Goal: Check status: Check status

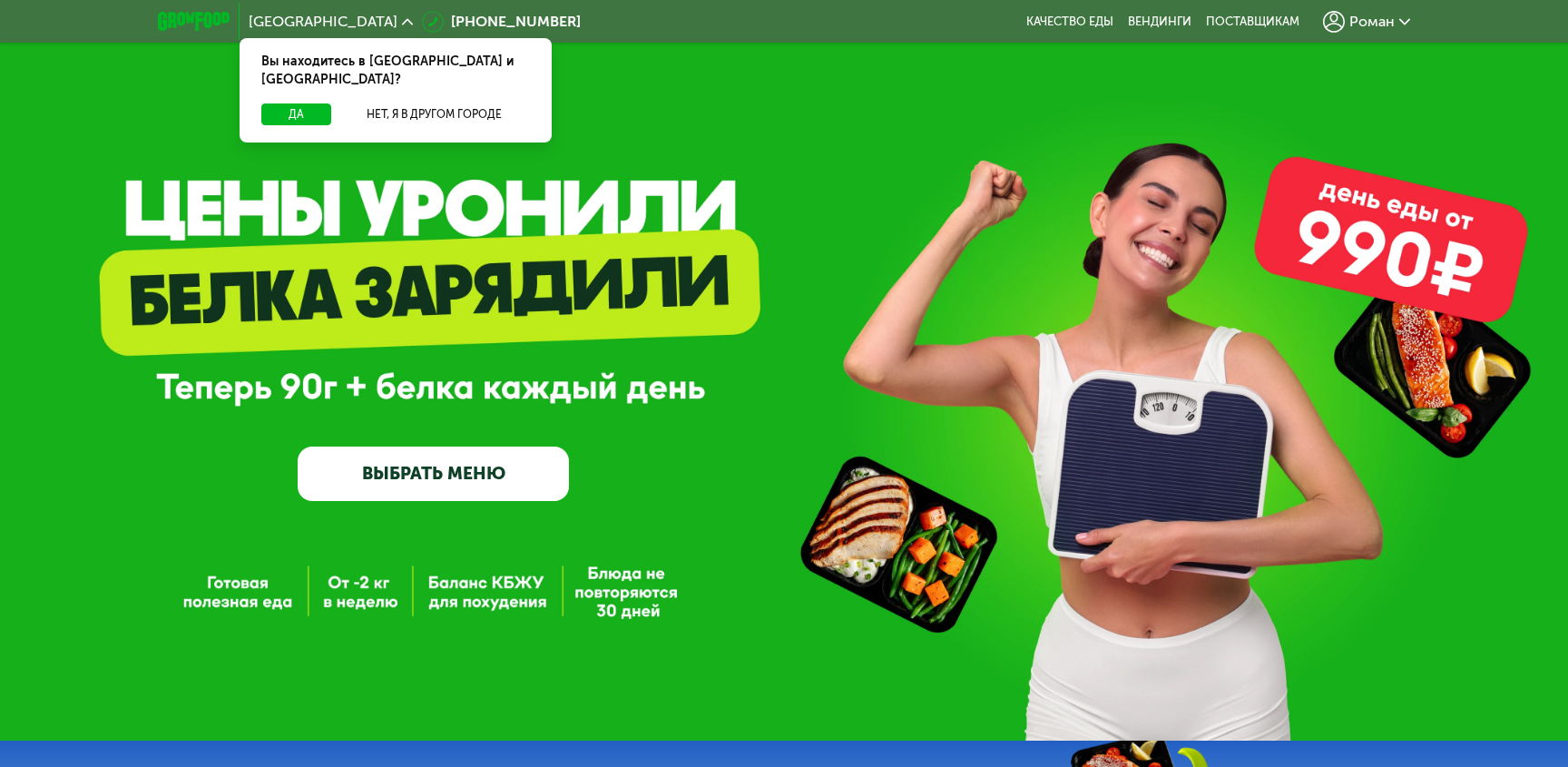
click at [1362, 21] on span "Роман" at bounding box center [1372, 21] width 46 height 14
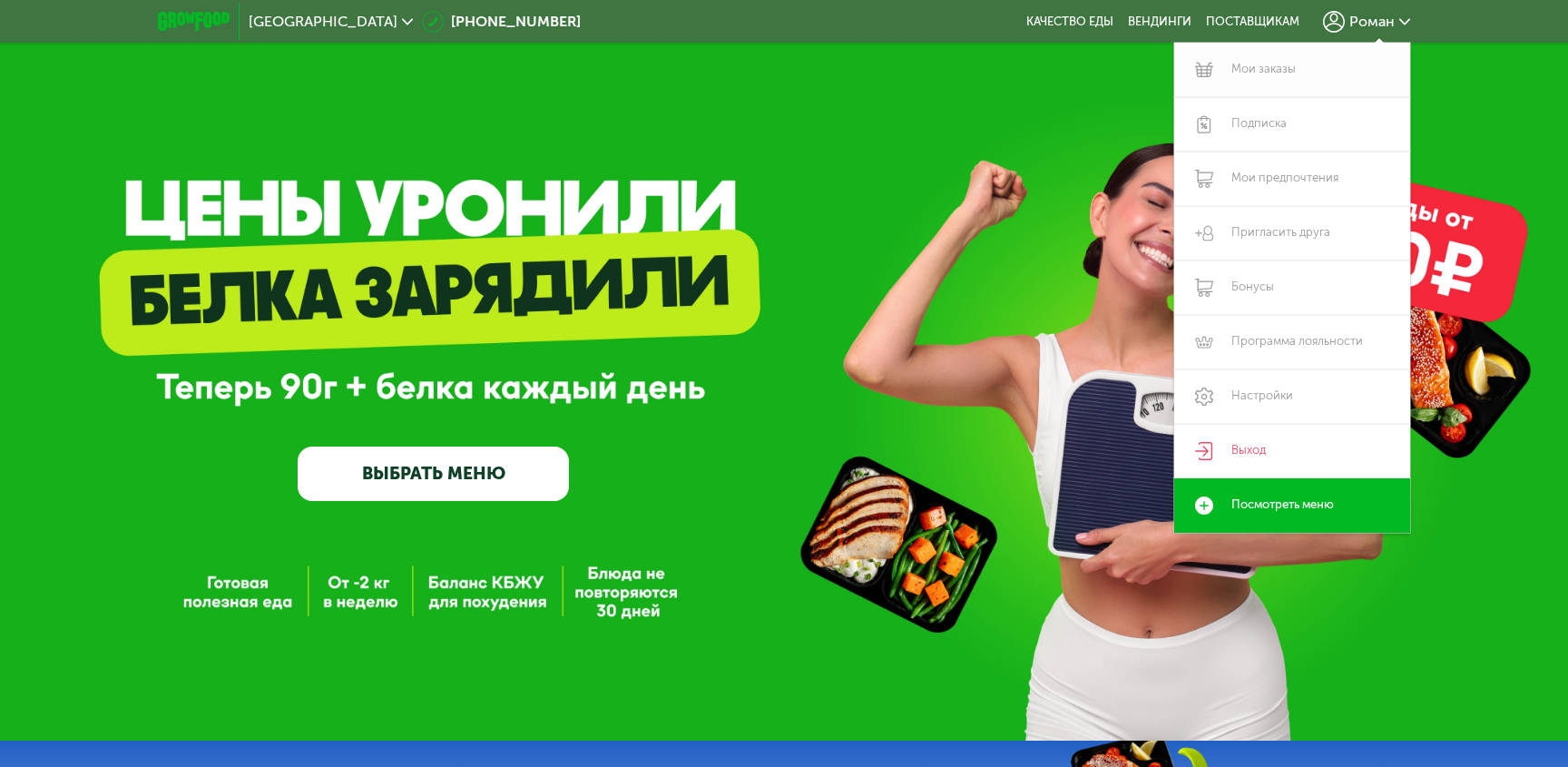
click at [1282, 67] on link "Мои заказы" at bounding box center [1292, 70] width 236 height 54
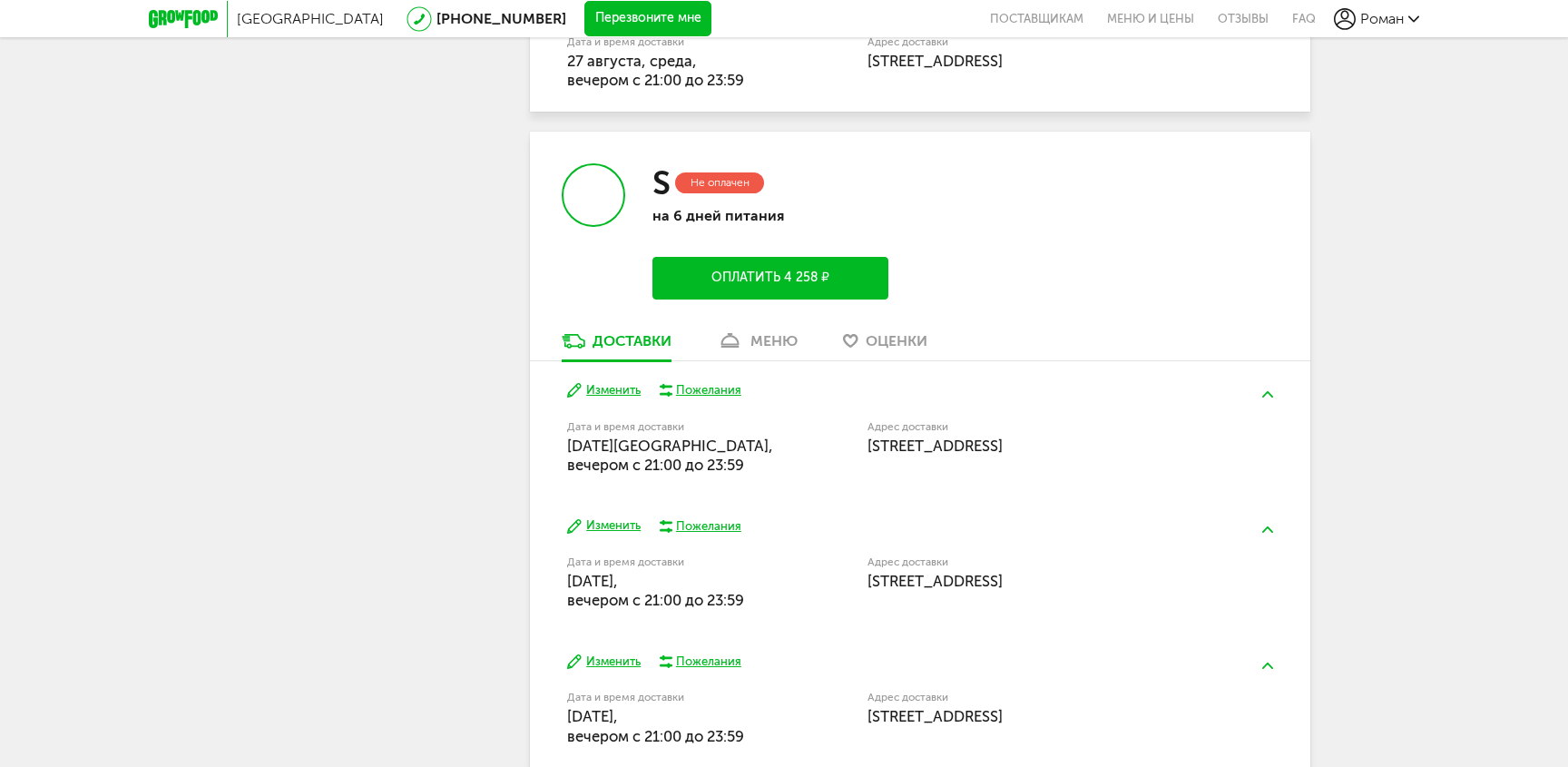
scroll to position [1280, 0]
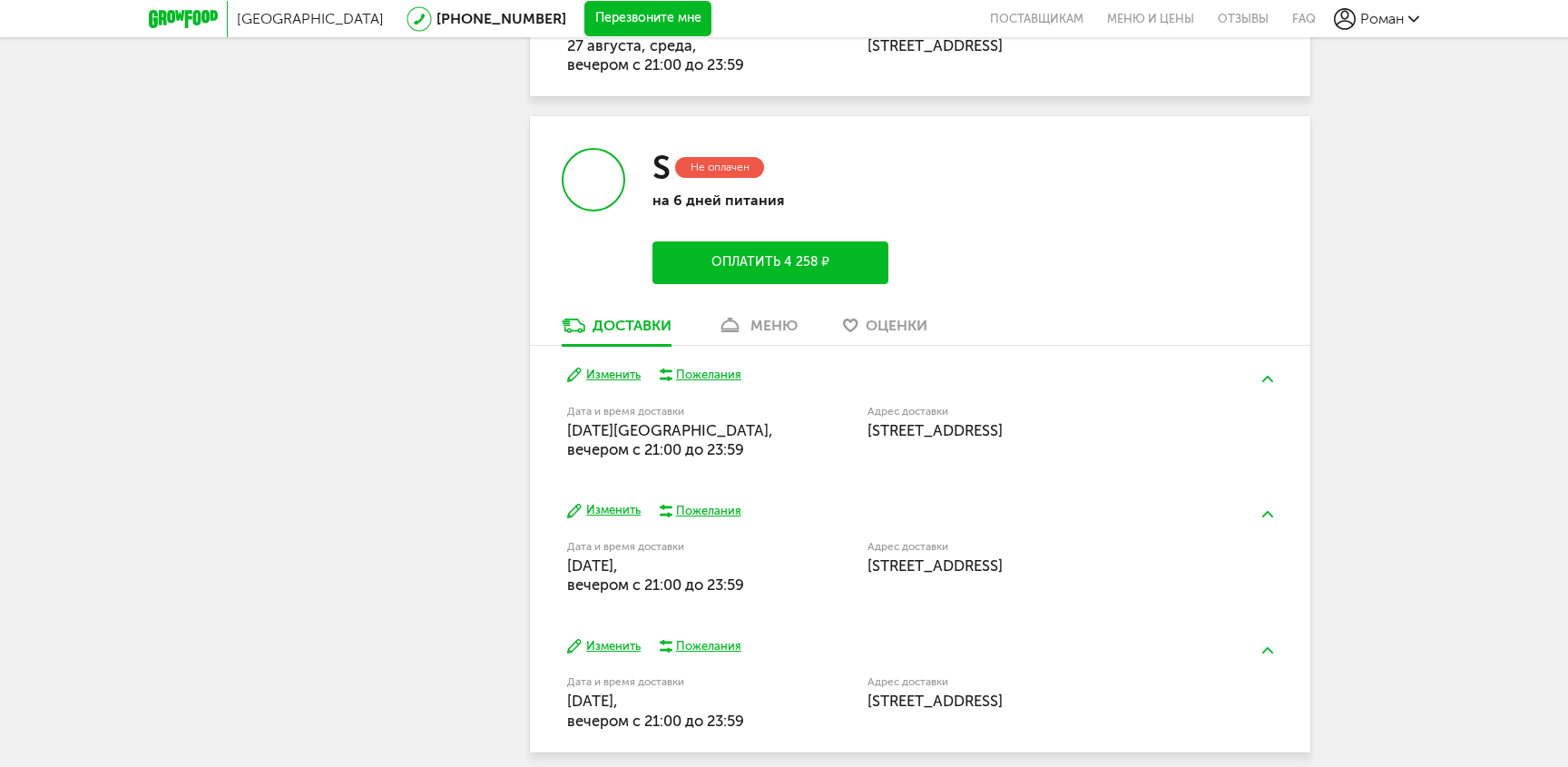
click at [717, 366] on div "Изменить Пожелания Дата и время доставки [DATE][GEOGRAPHIC_DATA], вечером c 21:…" at bounding box center [920, 413] width 781 height 135
click at [709, 377] on div "Пожелания" at bounding box center [708, 374] width 65 height 16
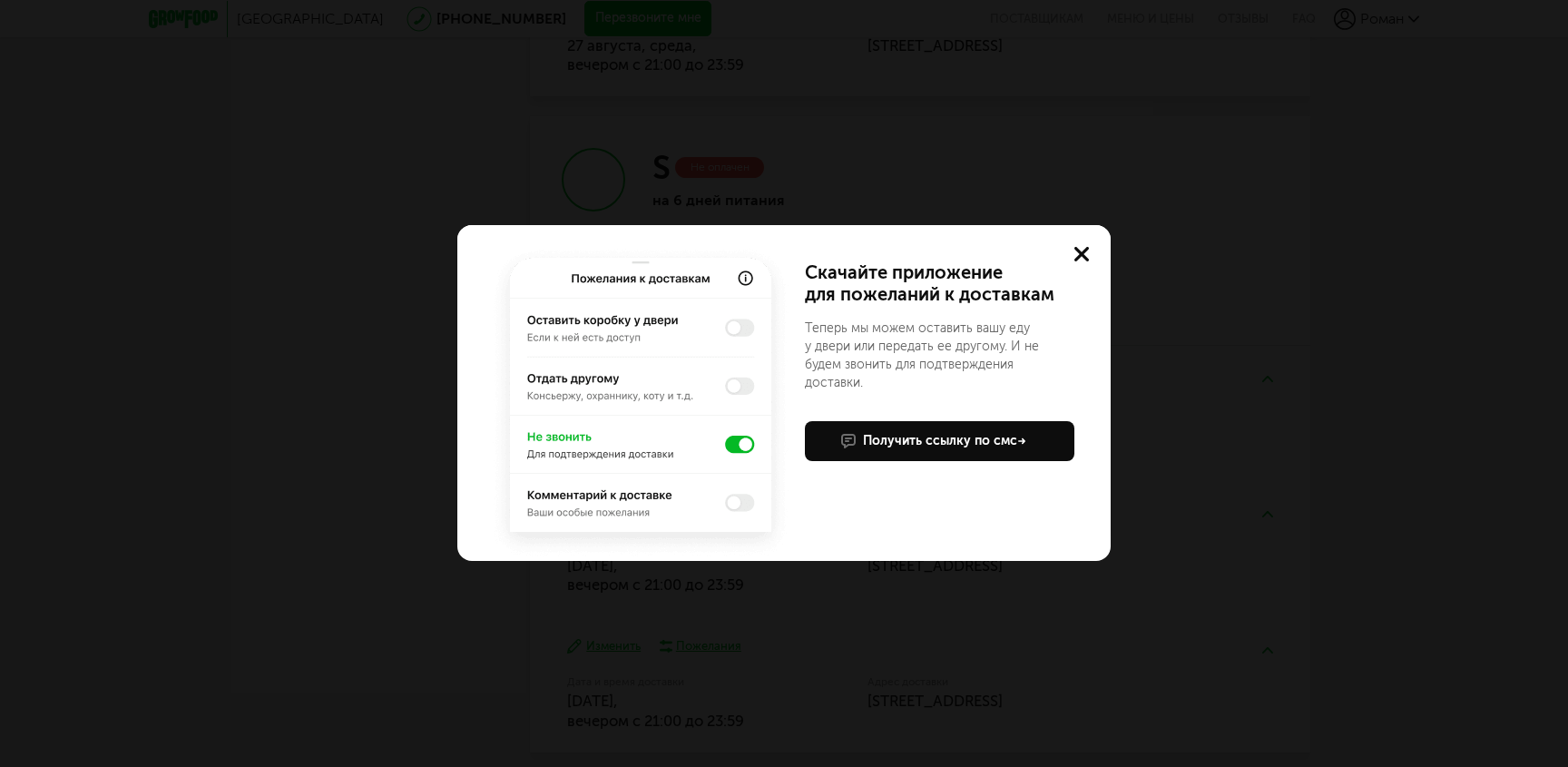
click at [1077, 250] on use at bounding box center [1081, 254] width 14 height 14
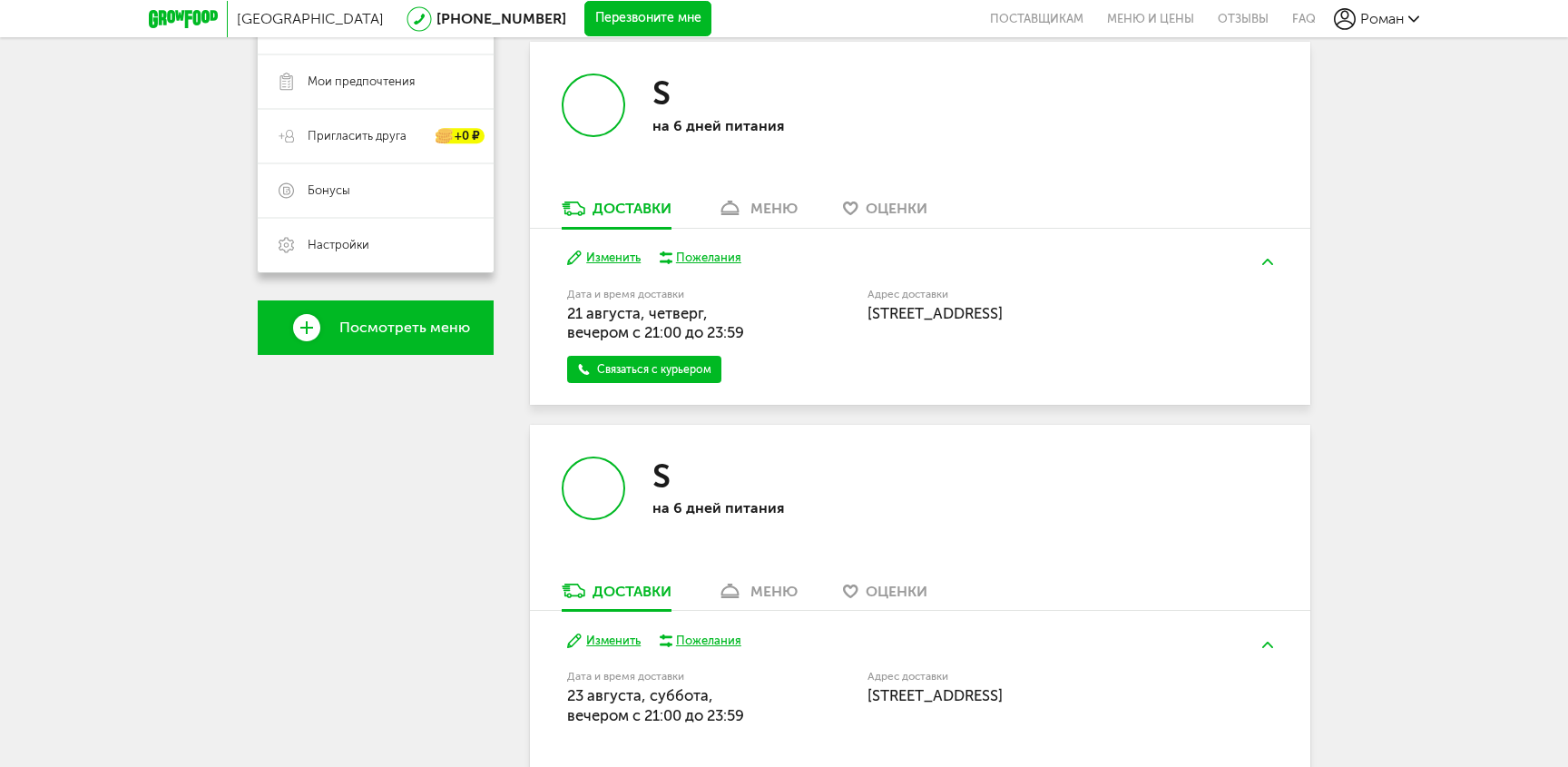
scroll to position [326, 0]
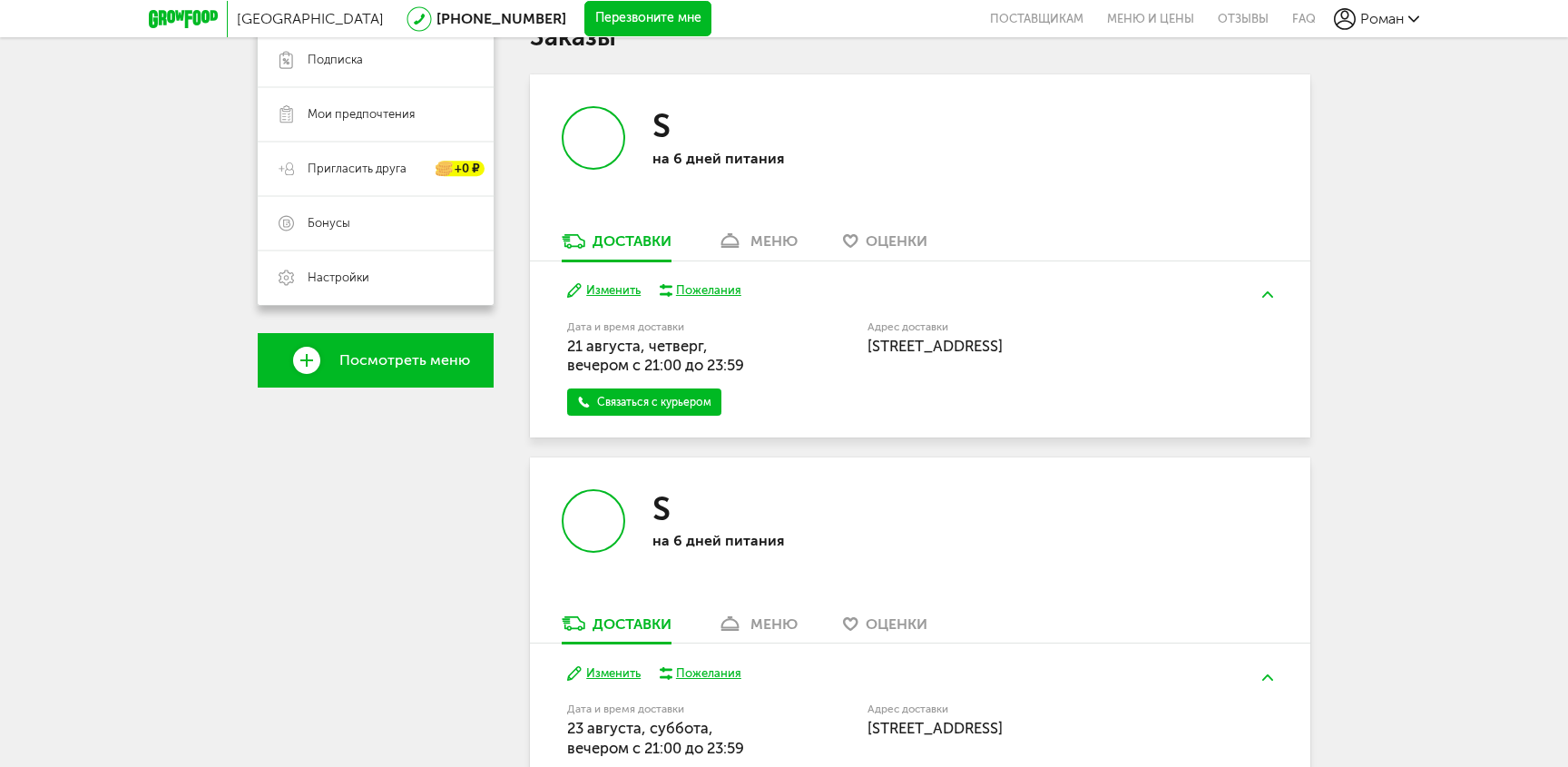
click at [779, 237] on div "меню" at bounding box center [773, 240] width 47 height 17
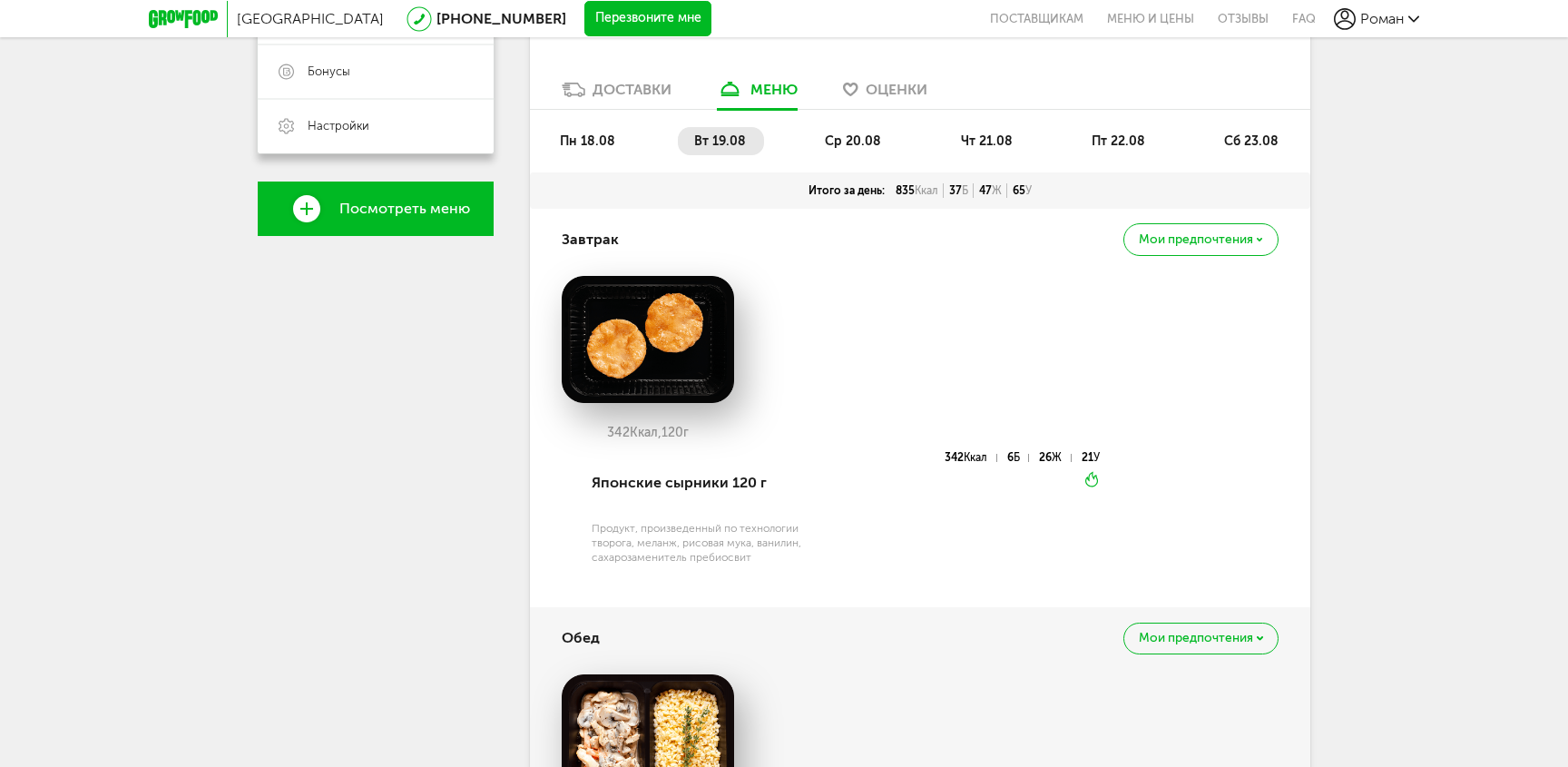
scroll to position [479, 0]
click at [863, 141] on span "ср 20.08" at bounding box center [852, 140] width 56 height 15
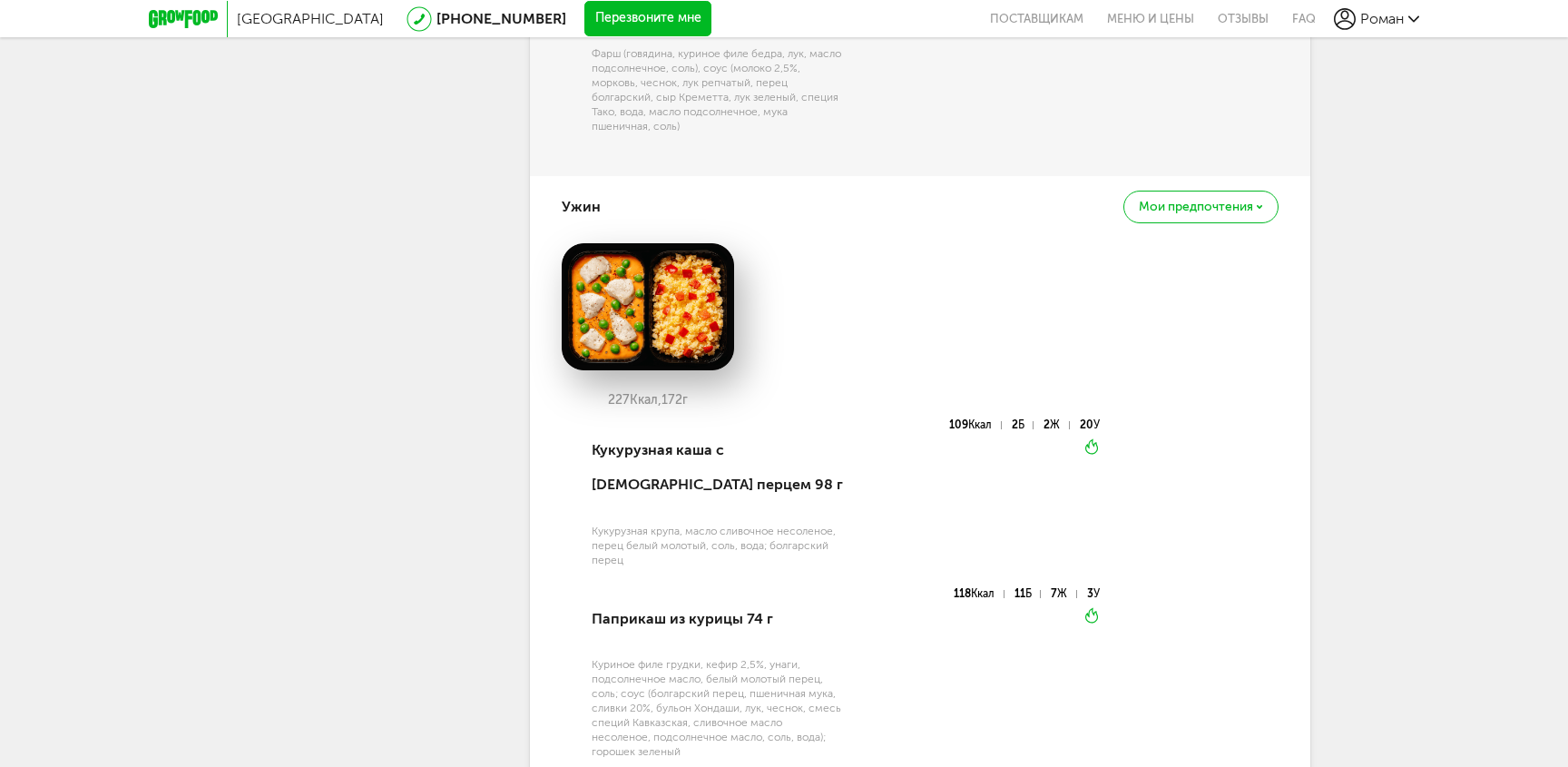
scroll to position [1726, 0]
